Goal: Find specific page/section: Find specific page/section

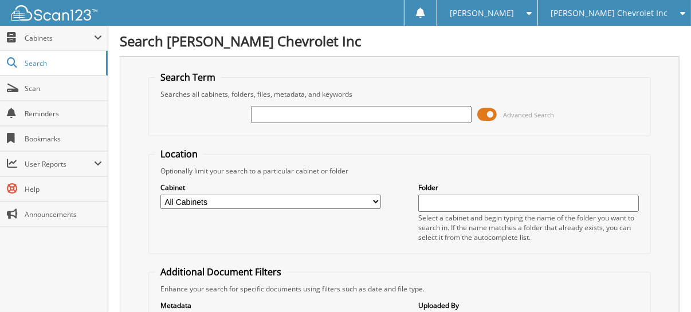
type input "1"
type input "191218"
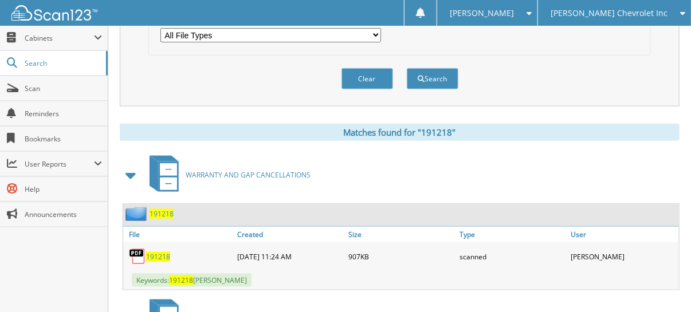
scroll to position [458, 0]
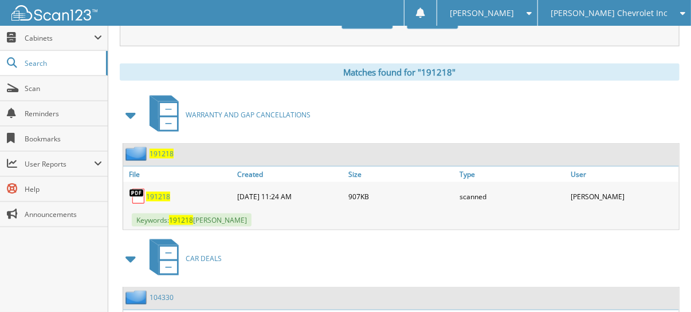
click at [152, 192] on span "191218" at bounding box center [158, 197] width 24 height 10
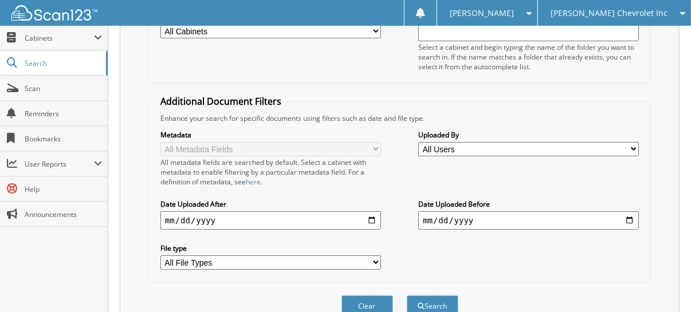
scroll to position [57, 0]
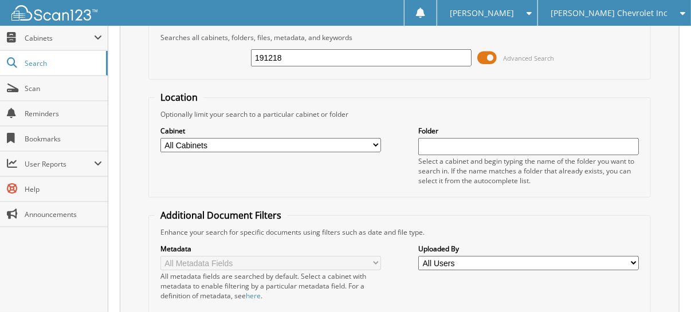
drag, startPoint x: 336, startPoint y: 53, endPoint x: 276, endPoint y: 56, distance: 60.2
click at [276, 56] on input "191218" at bounding box center [361, 57] width 221 height 17
type input "1"
click at [54, 64] on span "Search" at bounding box center [63, 63] width 76 height 10
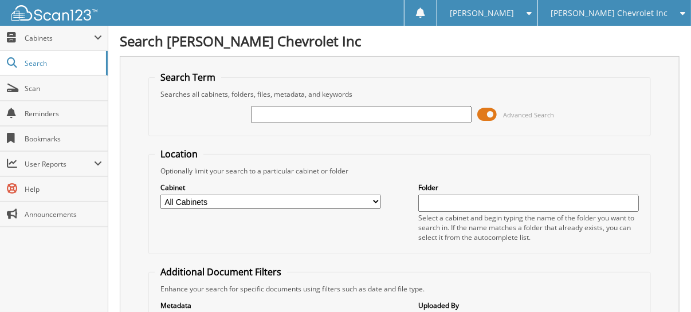
click at [291, 116] on input "text" at bounding box center [361, 114] width 221 height 17
type input "182161"
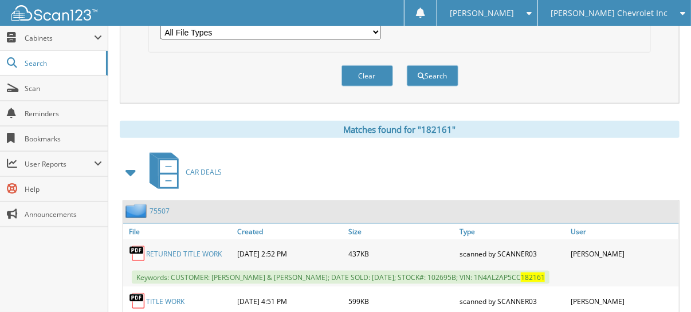
scroll to position [515, 0]
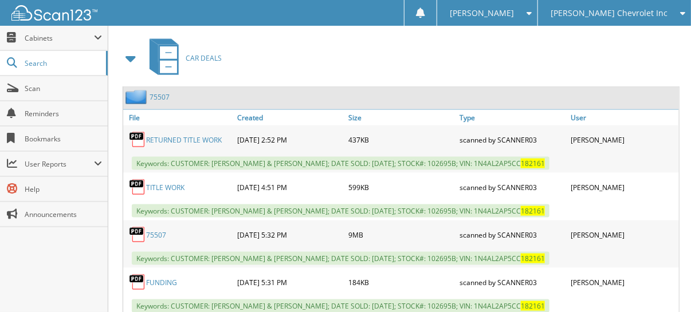
click at [128, 48] on span at bounding box center [131, 58] width 16 height 21
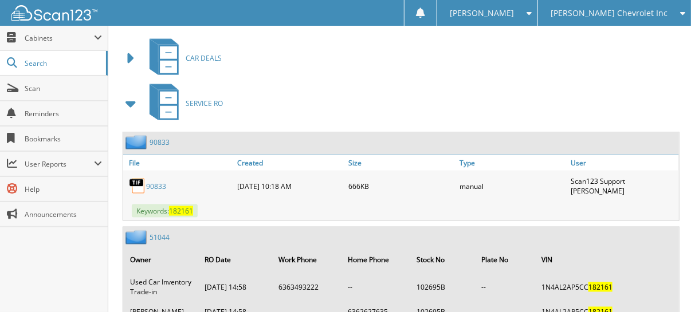
click at [131, 93] on span at bounding box center [131, 103] width 16 height 21
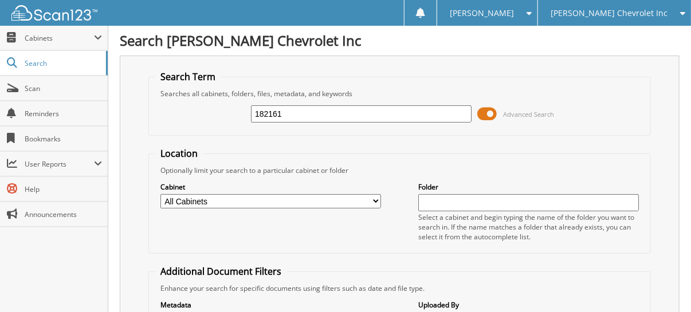
scroll to position [0, 0]
drag, startPoint x: 289, startPoint y: 111, endPoint x: 264, endPoint y: 111, distance: 24.6
click at [265, 111] on input "182161" at bounding box center [361, 114] width 221 height 17
type input "182217"
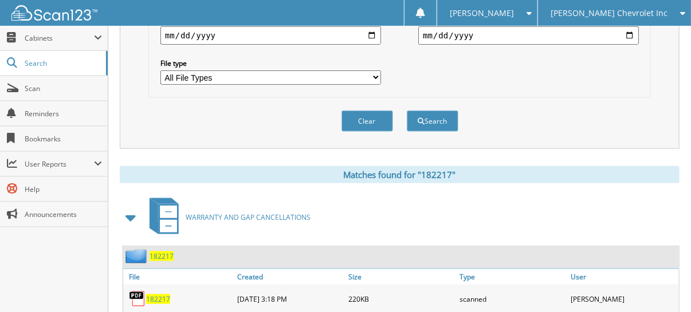
scroll to position [401, 0]
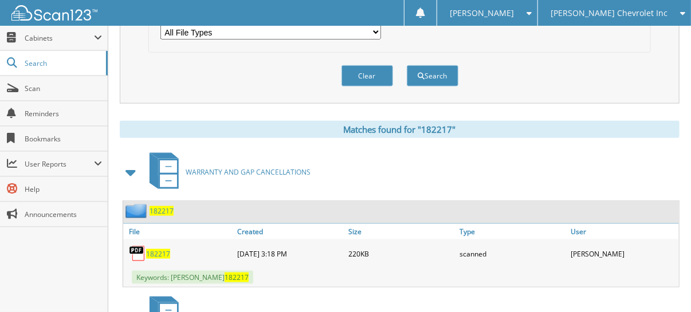
click at [159, 249] on span "182217" at bounding box center [158, 254] width 24 height 10
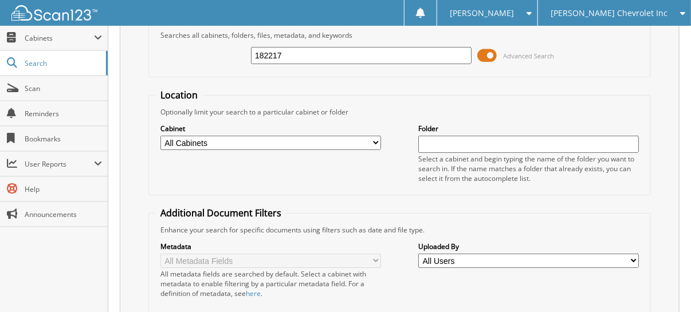
scroll to position [0, 0]
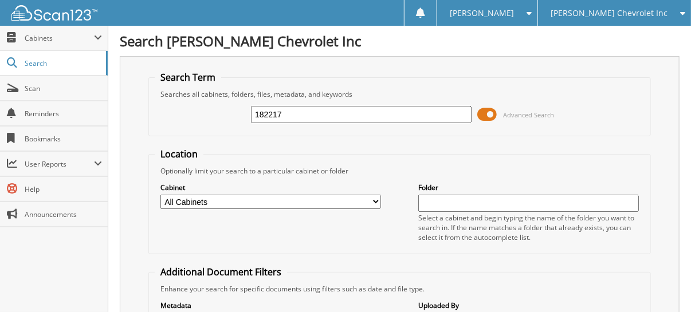
click at [296, 113] on input "182217" at bounding box center [361, 114] width 221 height 17
drag, startPoint x: 295, startPoint y: 112, endPoint x: 286, endPoint y: 115, distance: 8.9
click at [288, 115] on input "182217" at bounding box center [361, 114] width 221 height 17
click at [281, 116] on input "182217" at bounding box center [361, 114] width 221 height 17
drag, startPoint x: 283, startPoint y: 112, endPoint x: 163, endPoint y: 98, distance: 120.5
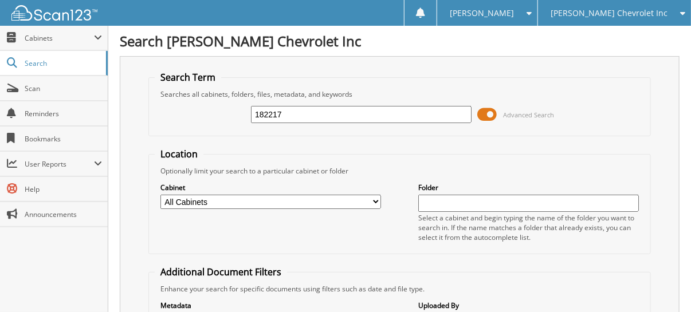
click at [163, 99] on div "182217 Advanced Search" at bounding box center [400, 114] width 490 height 31
type input "569718"
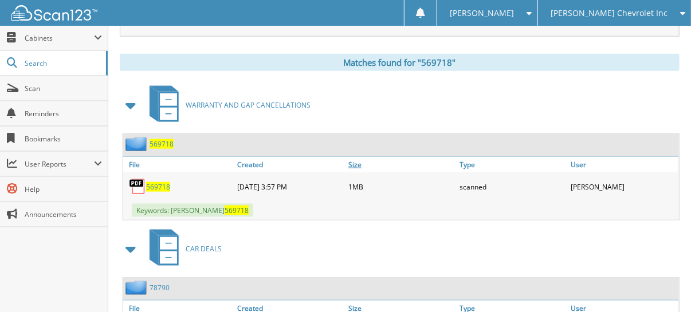
scroll to position [515, 0]
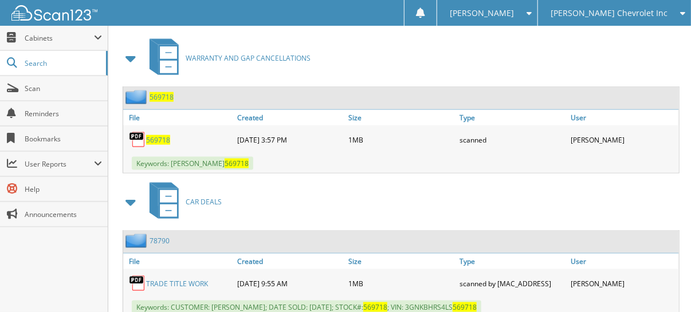
click at [156, 135] on span "569718" at bounding box center [158, 140] width 24 height 10
click at [131, 192] on span at bounding box center [131, 202] width 16 height 21
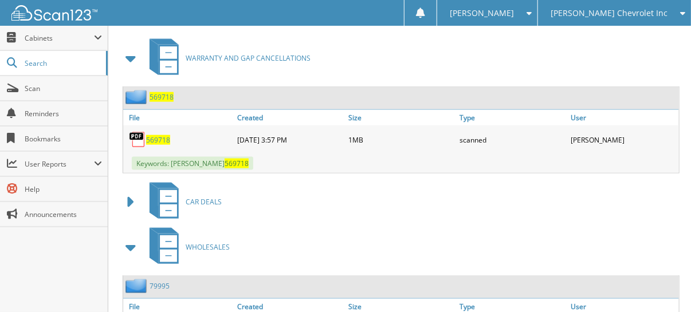
click at [129, 237] on span at bounding box center [131, 247] width 16 height 21
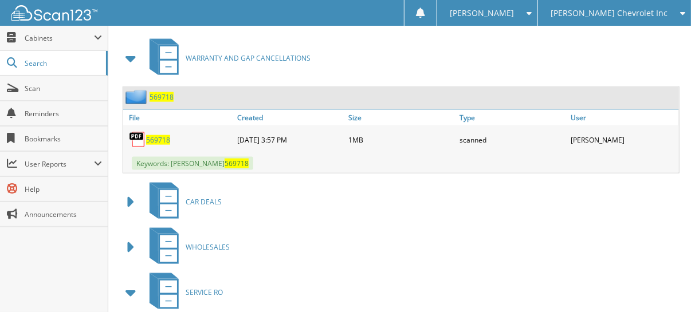
click at [134, 48] on span at bounding box center [131, 58] width 16 height 21
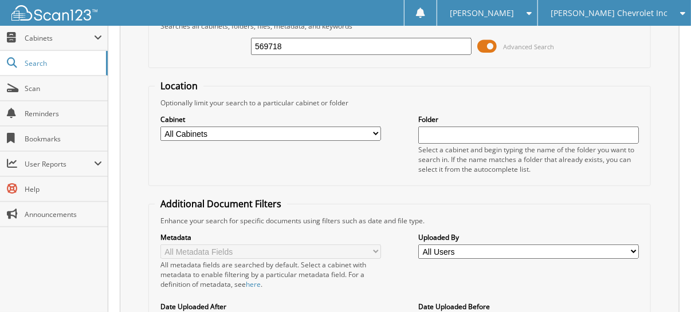
scroll to position [0, 0]
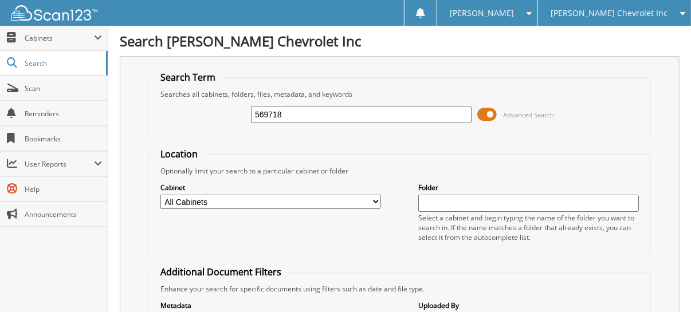
drag, startPoint x: 294, startPoint y: 108, endPoint x: 184, endPoint y: 97, distance: 110.6
click at [184, 99] on div "569718 Advanced Search" at bounding box center [400, 114] width 490 height 31
type input "geer"
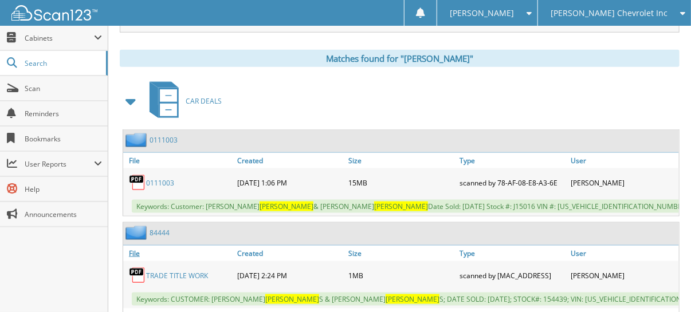
scroll to position [458, 0]
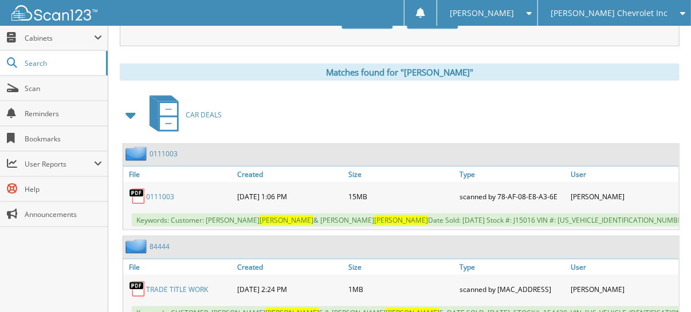
click at [132, 105] on span at bounding box center [131, 115] width 16 height 21
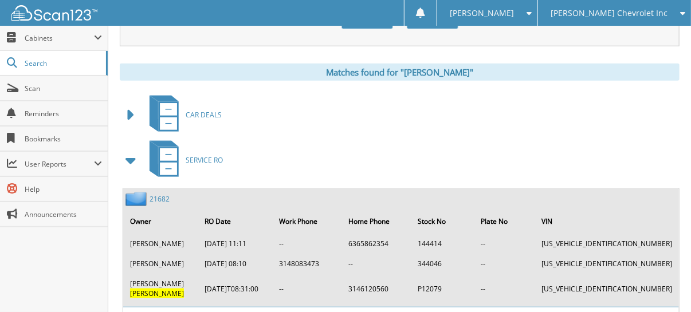
click at [128, 150] on span at bounding box center [131, 160] width 16 height 21
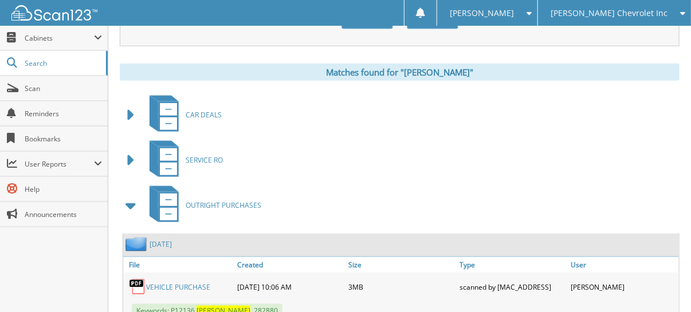
click at [133, 195] on span at bounding box center [131, 205] width 16 height 21
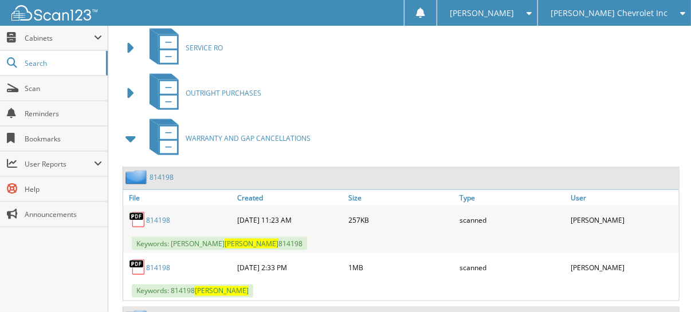
scroll to position [573, 0]
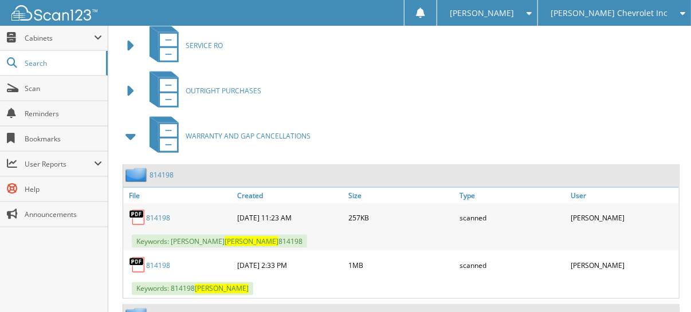
click at [164, 213] on link "814198" at bounding box center [158, 218] width 24 height 10
click at [163, 261] on link "814198" at bounding box center [158, 266] width 24 height 10
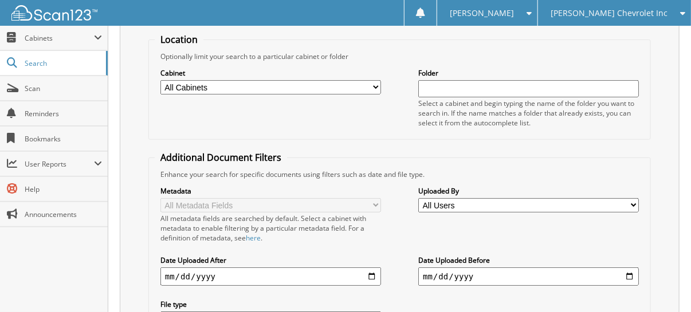
scroll to position [0, 0]
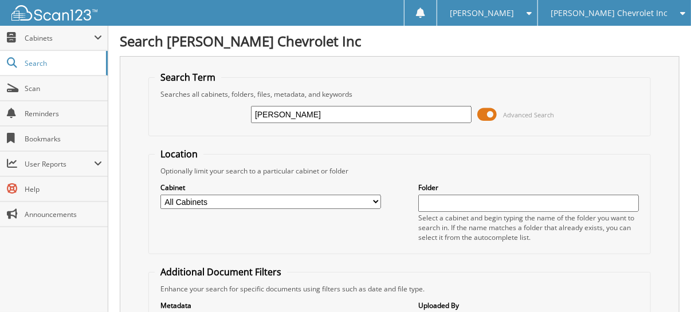
click at [304, 109] on input "[PERSON_NAME]" at bounding box center [361, 114] width 221 height 17
click at [49, 93] on link "Scan" at bounding box center [54, 88] width 108 height 25
